Goal: Task Accomplishment & Management: Use online tool/utility

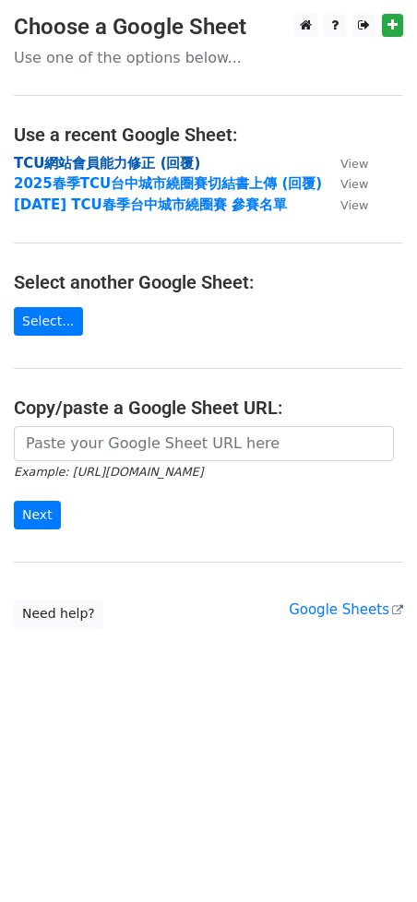
click at [115, 160] on strong "TCU網站會員能力修正 (回覆)" at bounding box center [107, 163] width 186 height 17
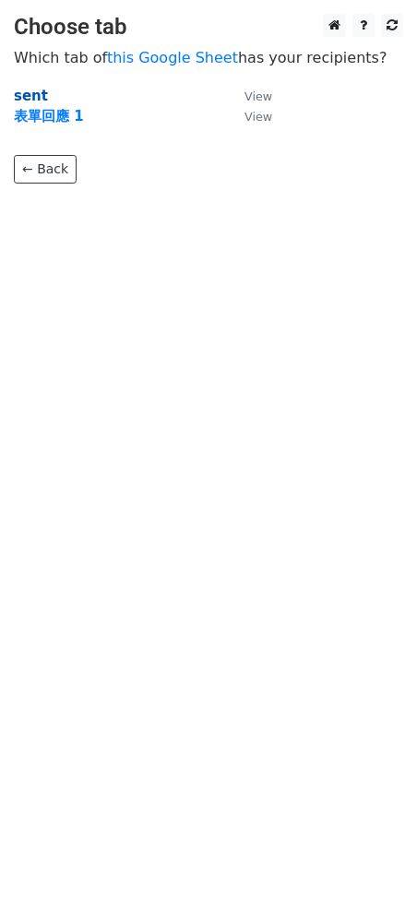
click at [20, 95] on strong "sent" at bounding box center [31, 96] width 34 height 17
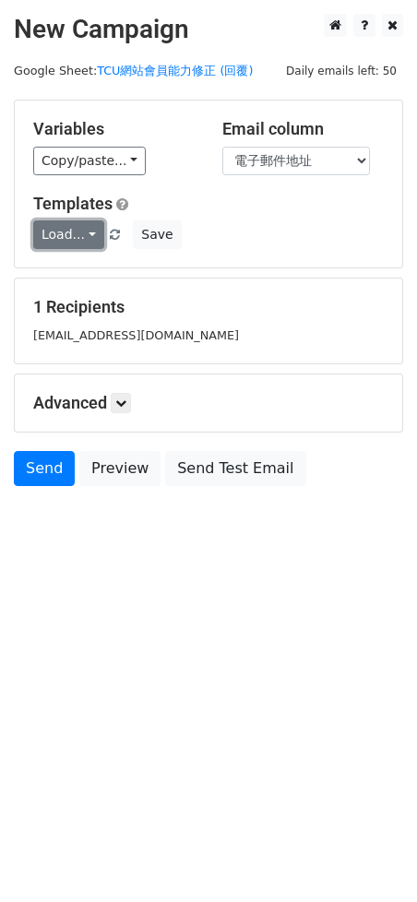
click at [68, 232] on link "Load..." at bounding box center [68, 234] width 71 height 29
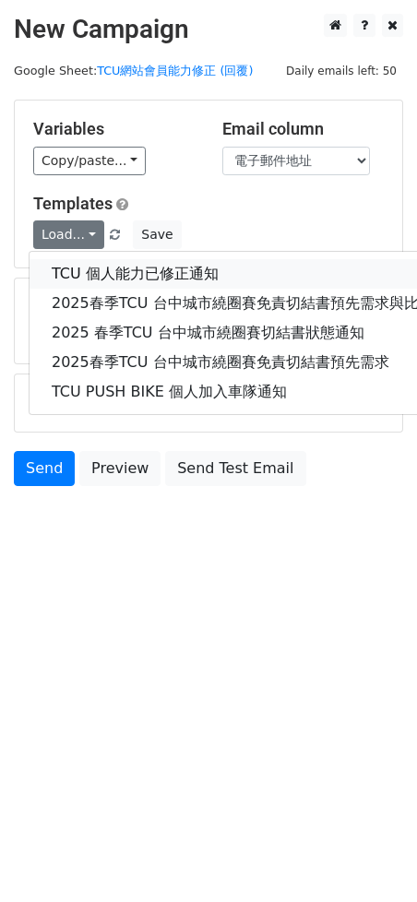
click at [89, 266] on link "TCU 個人能力已修正通知" at bounding box center [272, 274] width 485 height 30
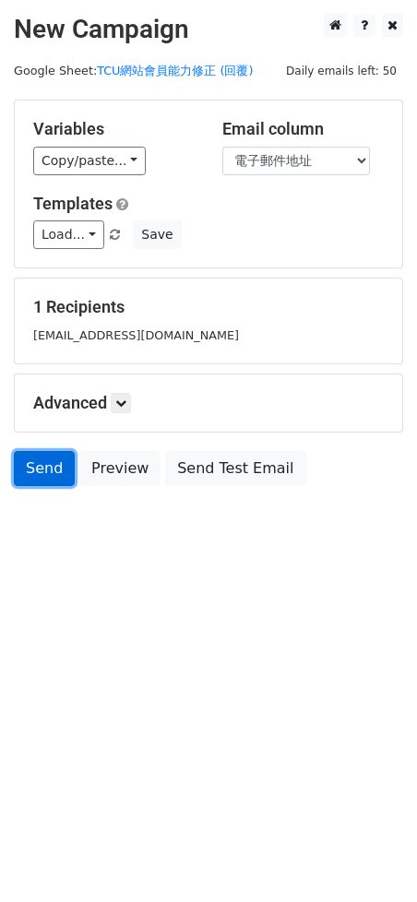
click at [37, 464] on link "Send" at bounding box center [44, 468] width 61 height 35
